Goal: Information Seeking & Learning: Learn about a topic

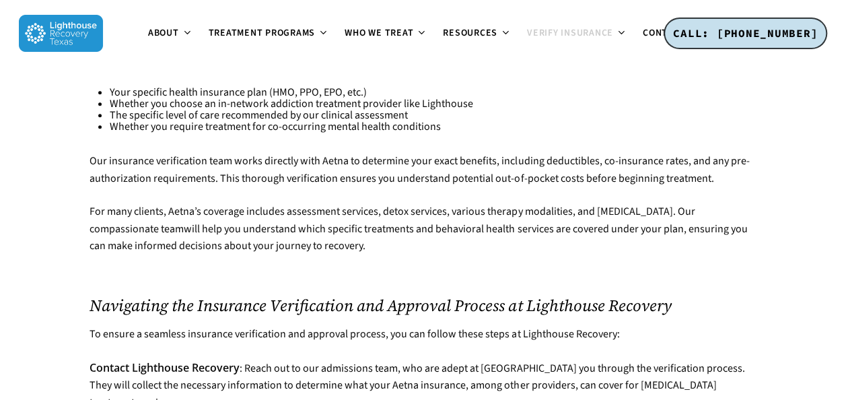
scroll to position [3298, 0]
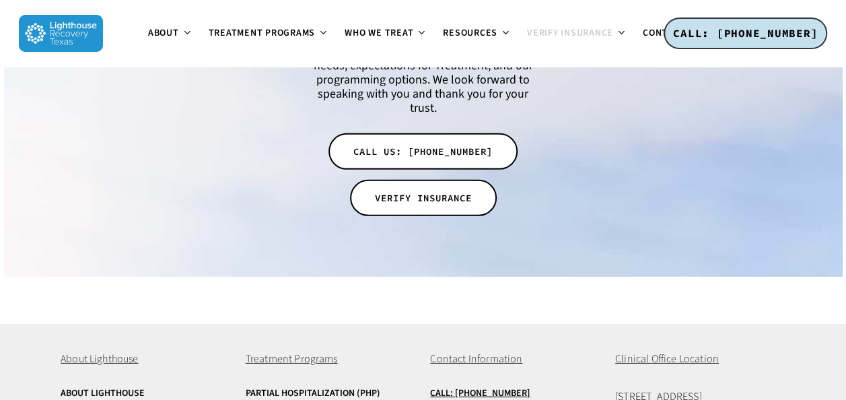
scroll to position [4613, 0]
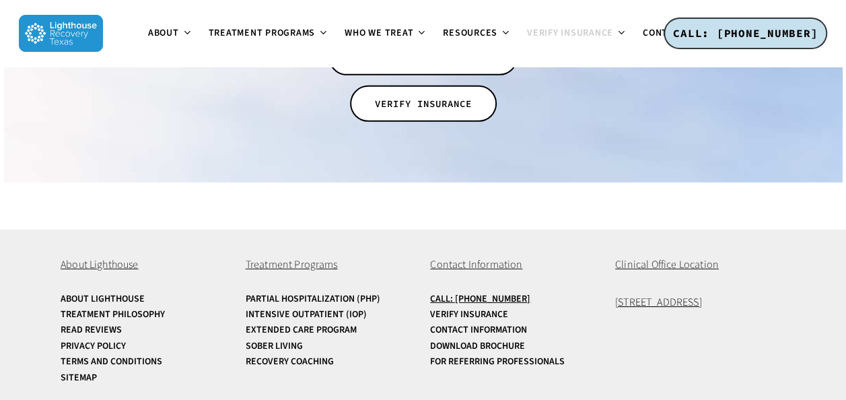
copy span "[STREET_ADDRESS]"
drag, startPoint x: 766, startPoint y: 286, endPoint x: 615, endPoint y: 299, distance: 151.3
click at [615, 299] on div "About Lighthouse About Lighthouse Treatment Philosophy Read Reviews Privacy Pol…" at bounding box center [423, 321] width 725 height 183
click at [261, 294] on link "Partial Hospitalization (PHP)" at bounding box center [331, 299] width 170 height 10
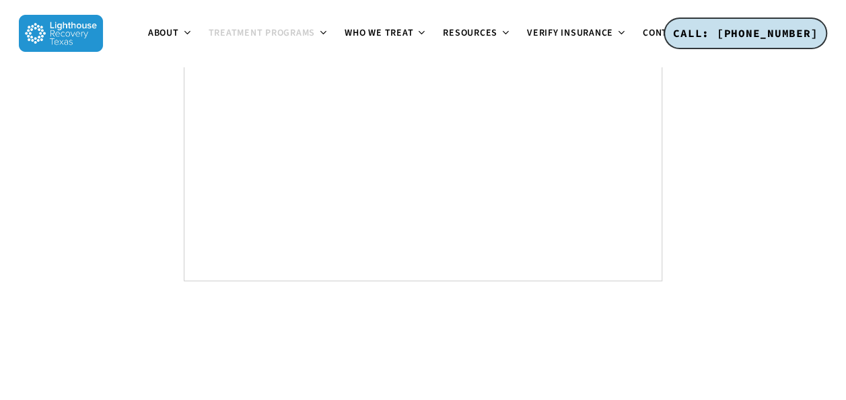
scroll to position [8729, 0]
drag, startPoint x: 423, startPoint y: 286, endPoint x: 512, endPoint y: 285, distance: 88.2
drag, startPoint x: 415, startPoint y: 296, endPoint x: 518, endPoint y: 287, distance: 104.0
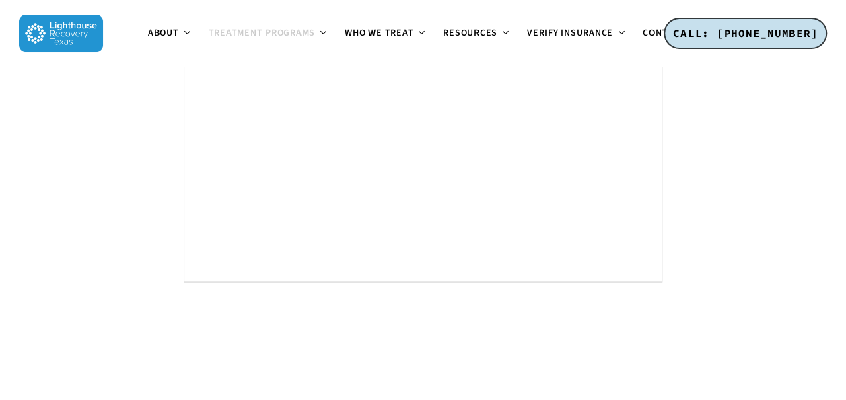
click at [344, 334] on div at bounding box center [423, 344] width 725 height 20
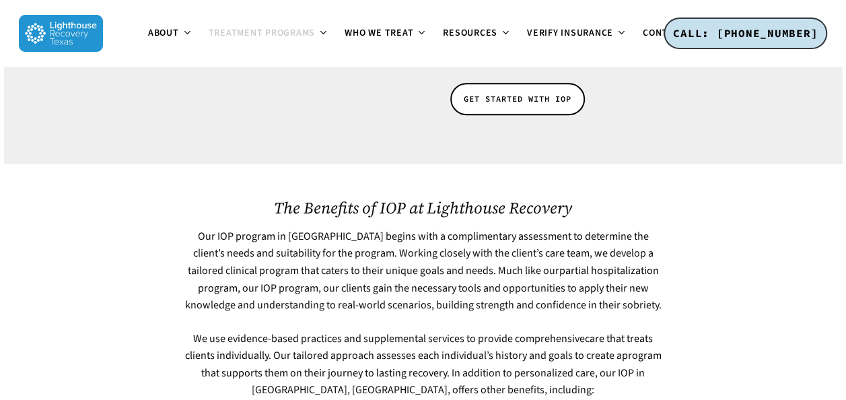
scroll to position [404, 0]
